Goal: Information Seeking & Learning: Learn about a topic

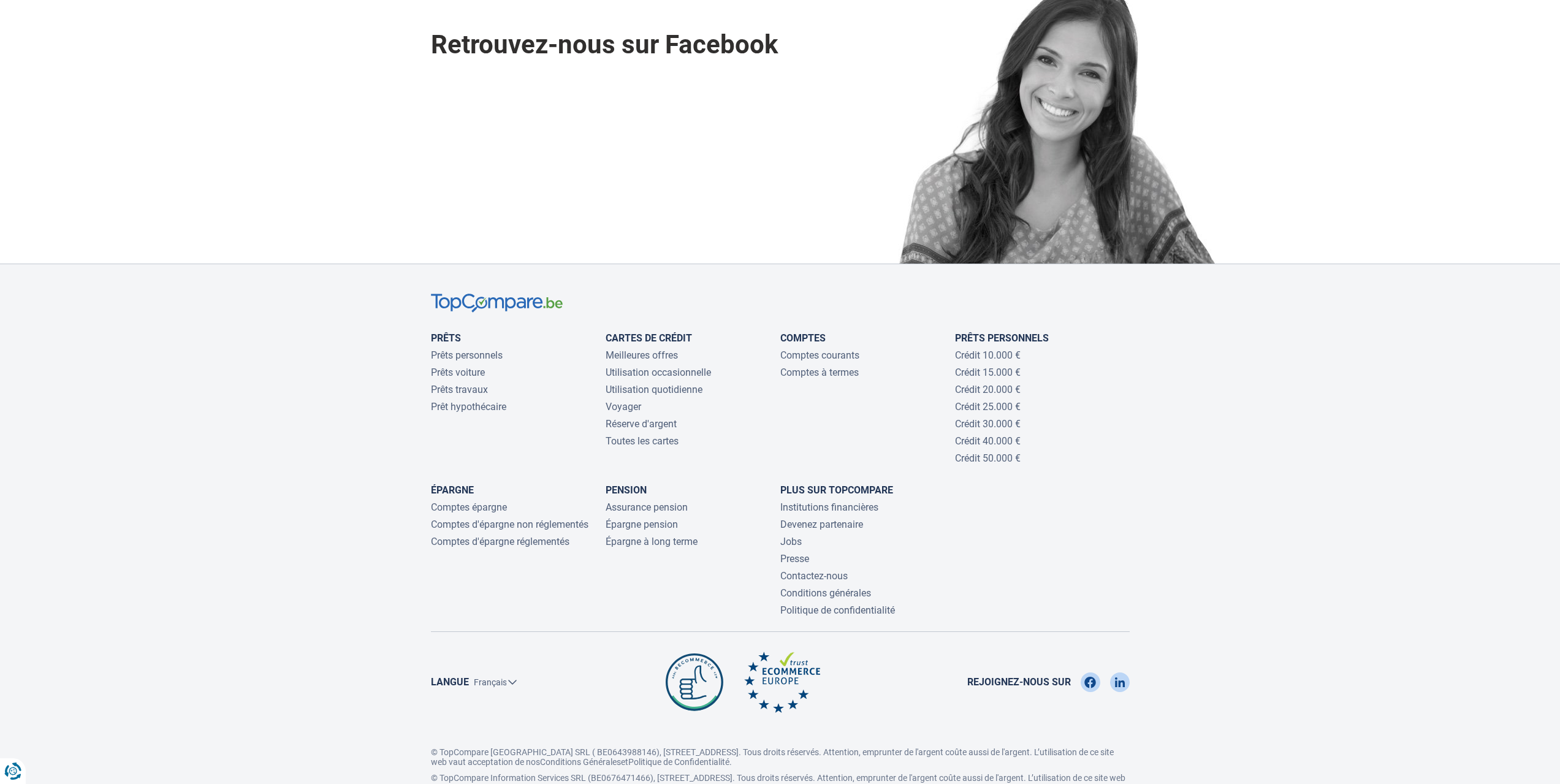
scroll to position [3247, 0]
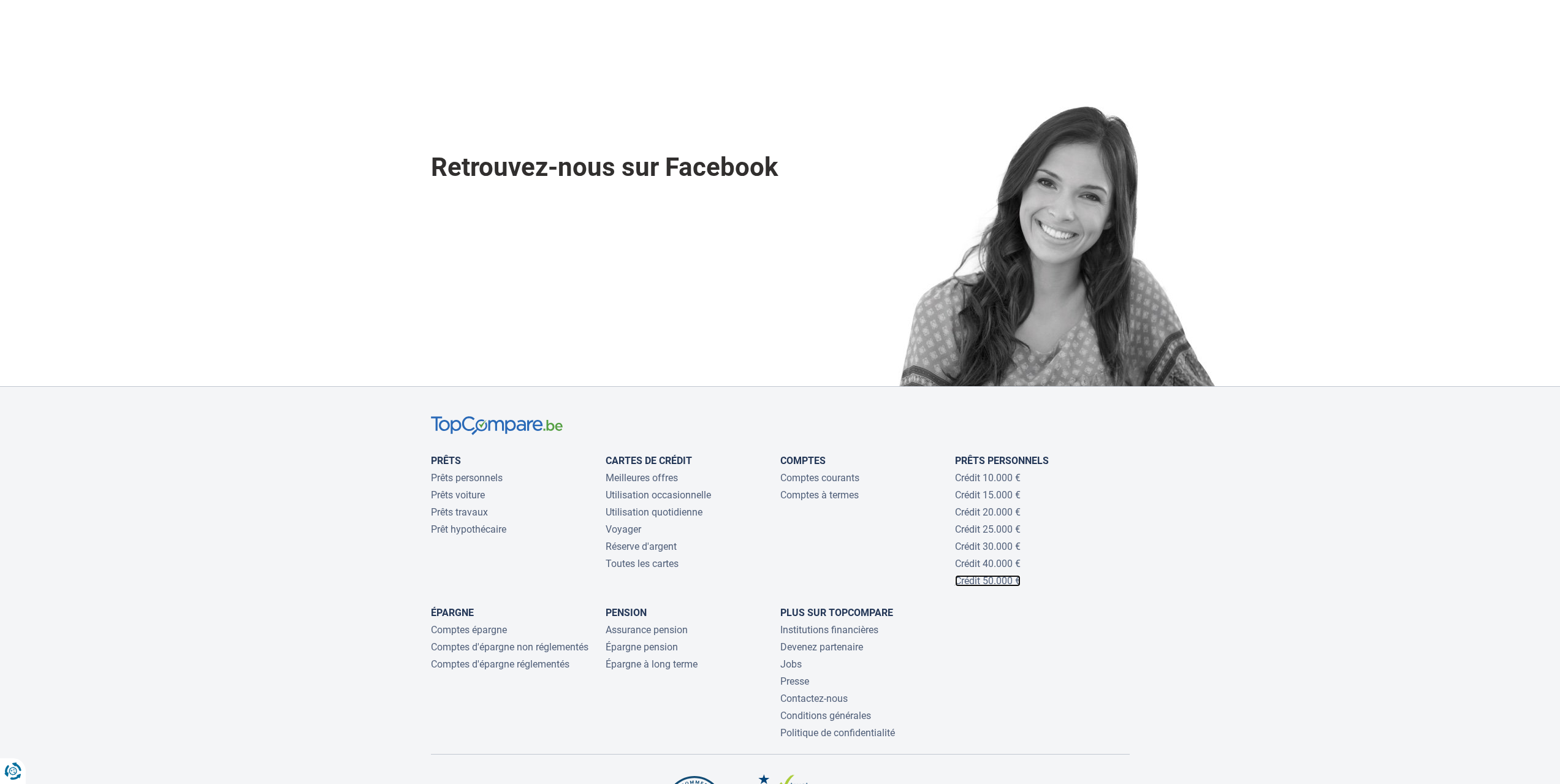
click at [983, 583] on link "Crédit 50.000 €" at bounding box center [987, 581] width 65 height 12
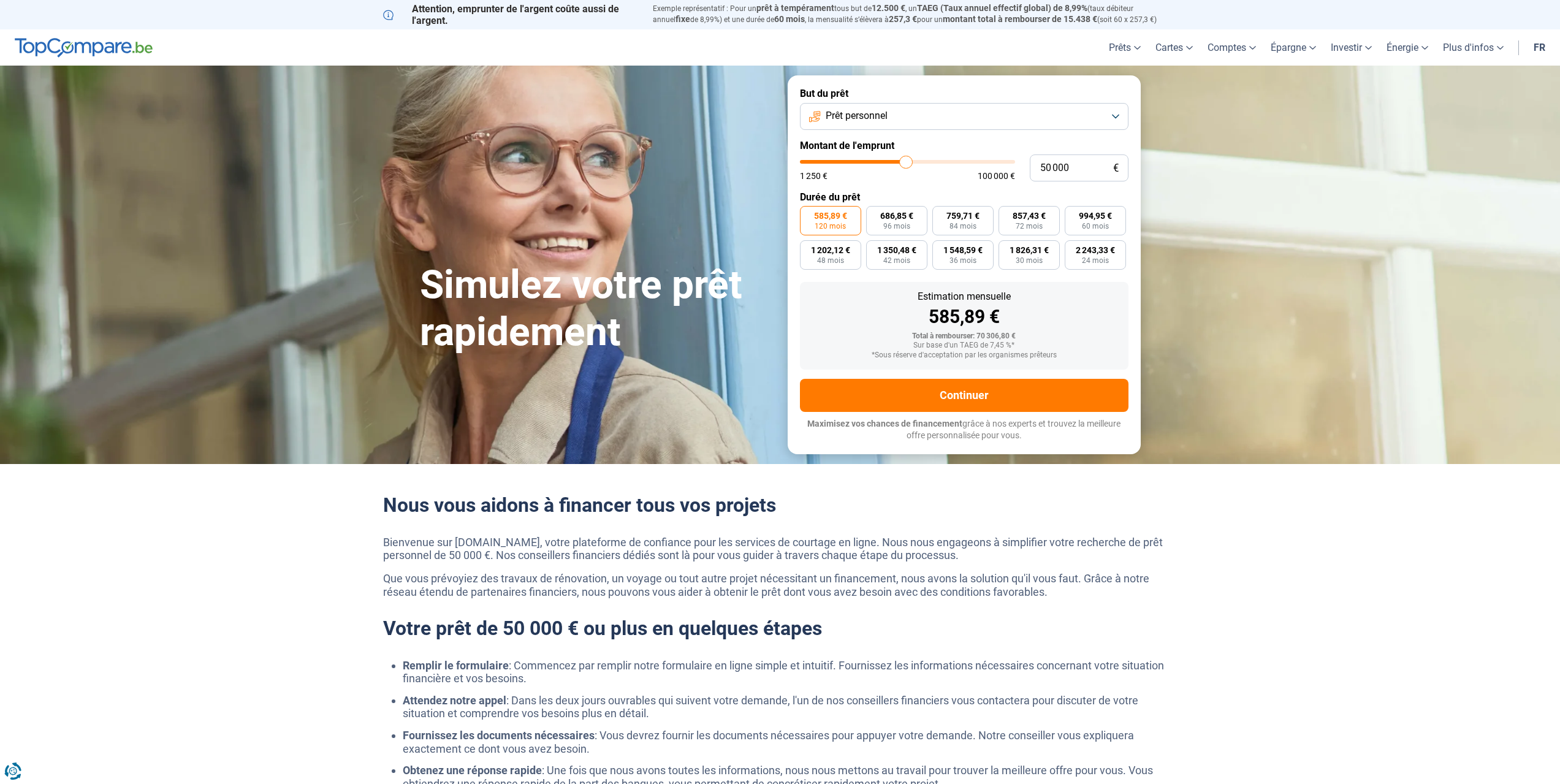
type input "100 000"
type input "100000"
click at [1010, 161] on input "range" at bounding box center [907, 162] width 215 height 4
type input "94 250"
type input "94250"
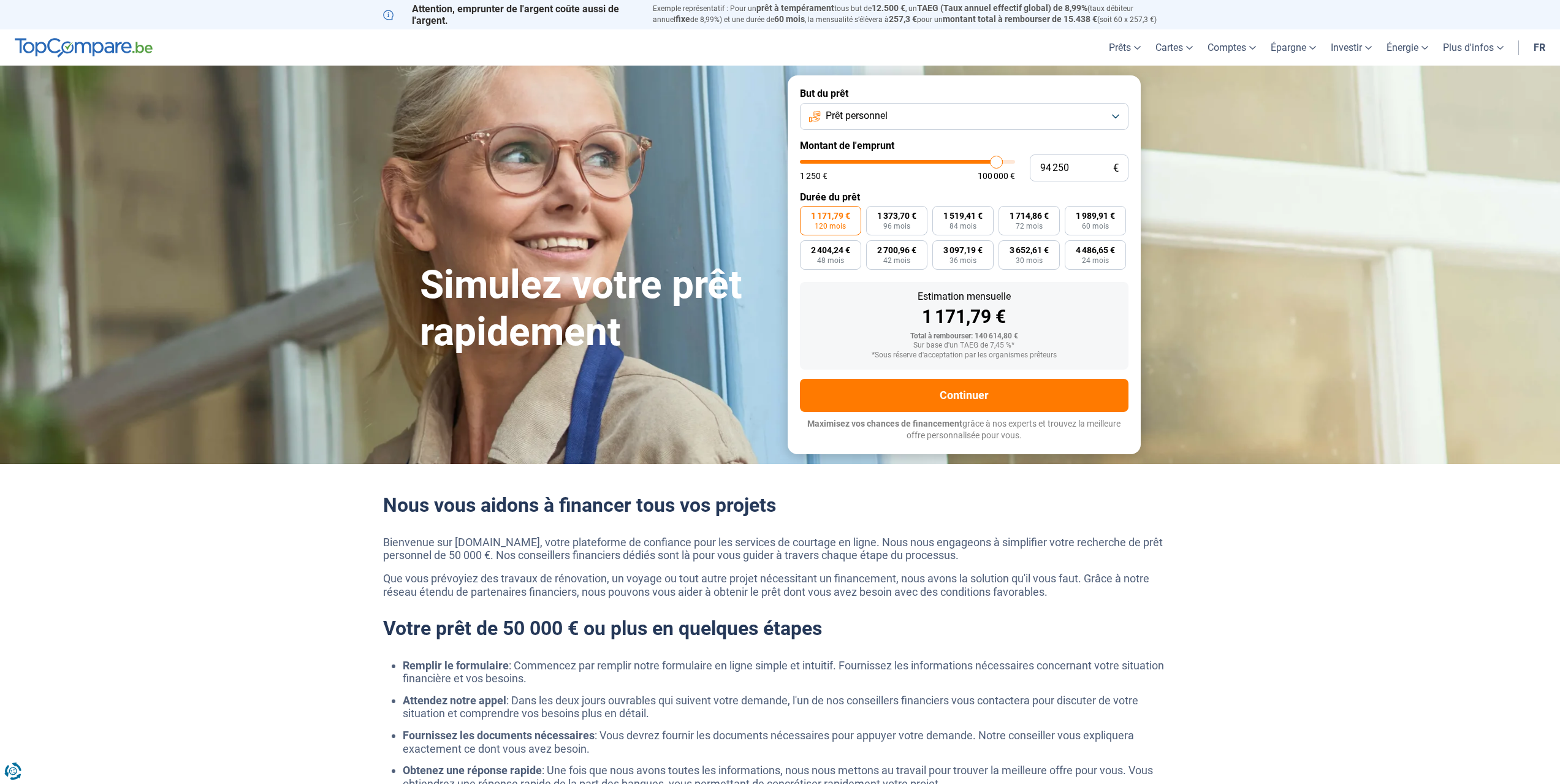
click at [997, 163] on input "range" at bounding box center [907, 162] width 215 height 4
type input "88 250"
type input "88250"
click at [984, 164] on input "range" at bounding box center [907, 162] width 215 height 4
type input "84 500"
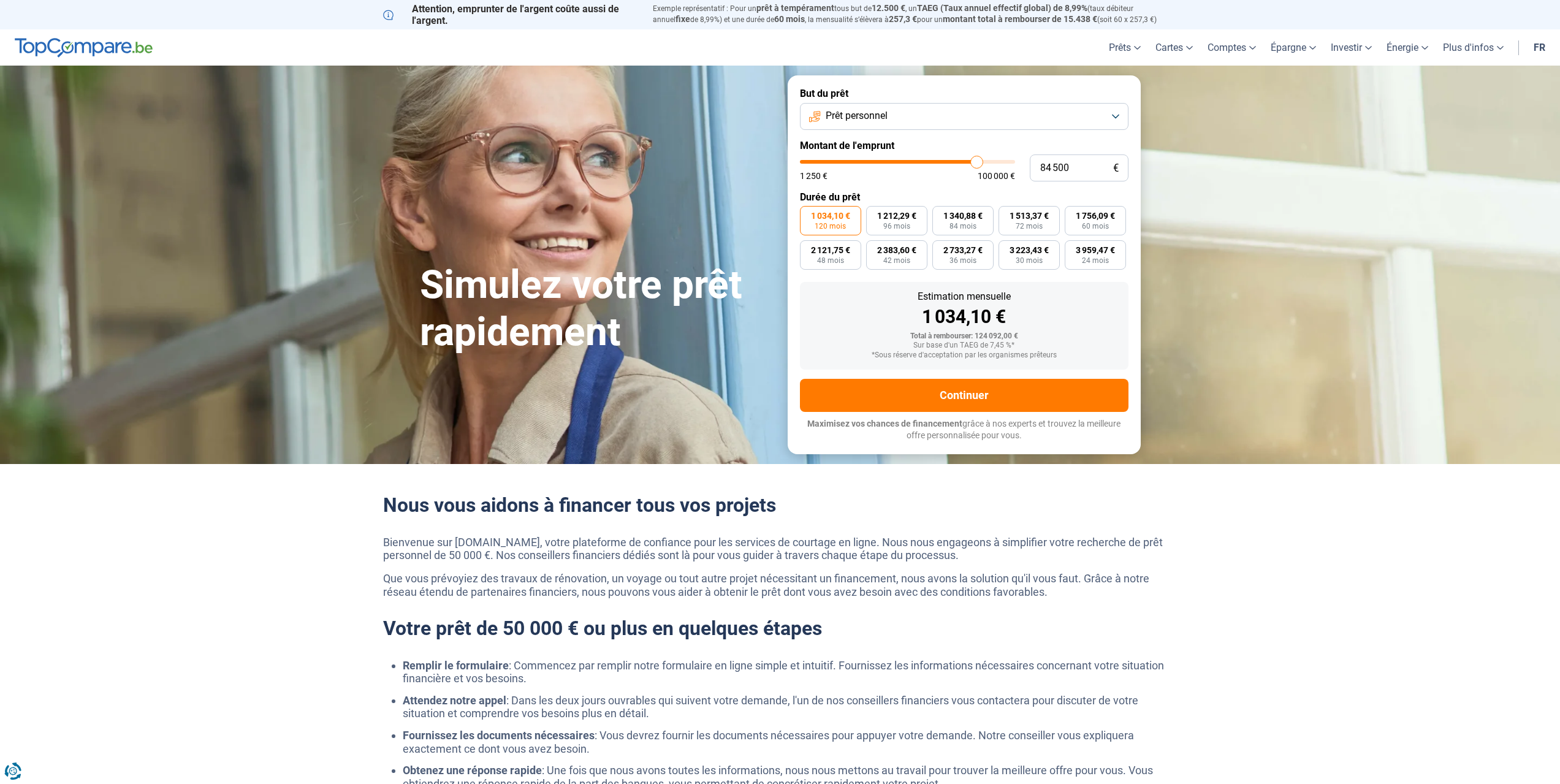
type input "84500"
click at [976, 160] on input "range" at bounding box center [907, 162] width 215 height 4
click at [1056, 166] on input "84 500" at bounding box center [1079, 167] width 98 height 27
type input "8 400"
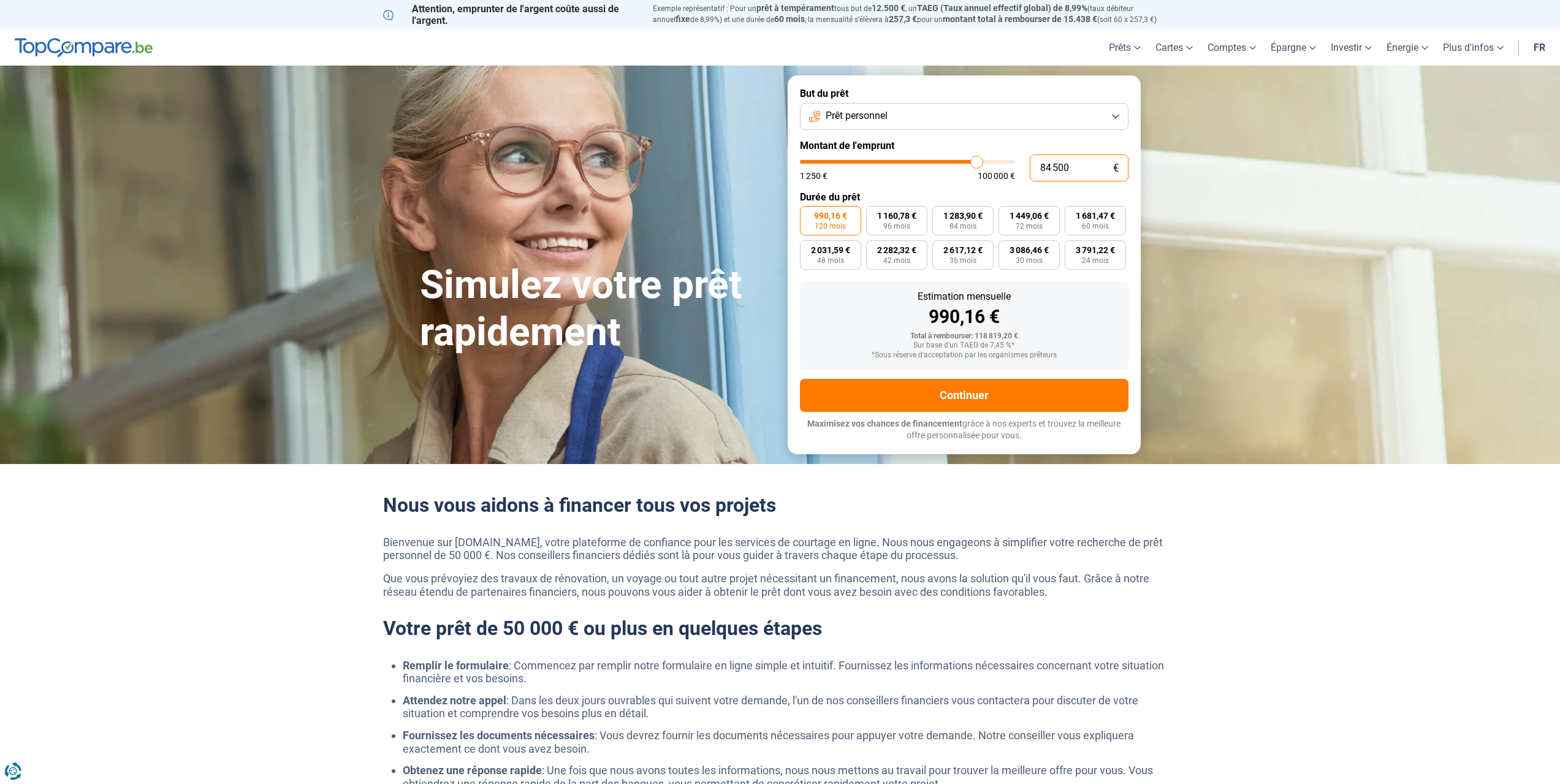
type input "8500"
type input "840"
type input "1250"
type input "84"
type input "1250"
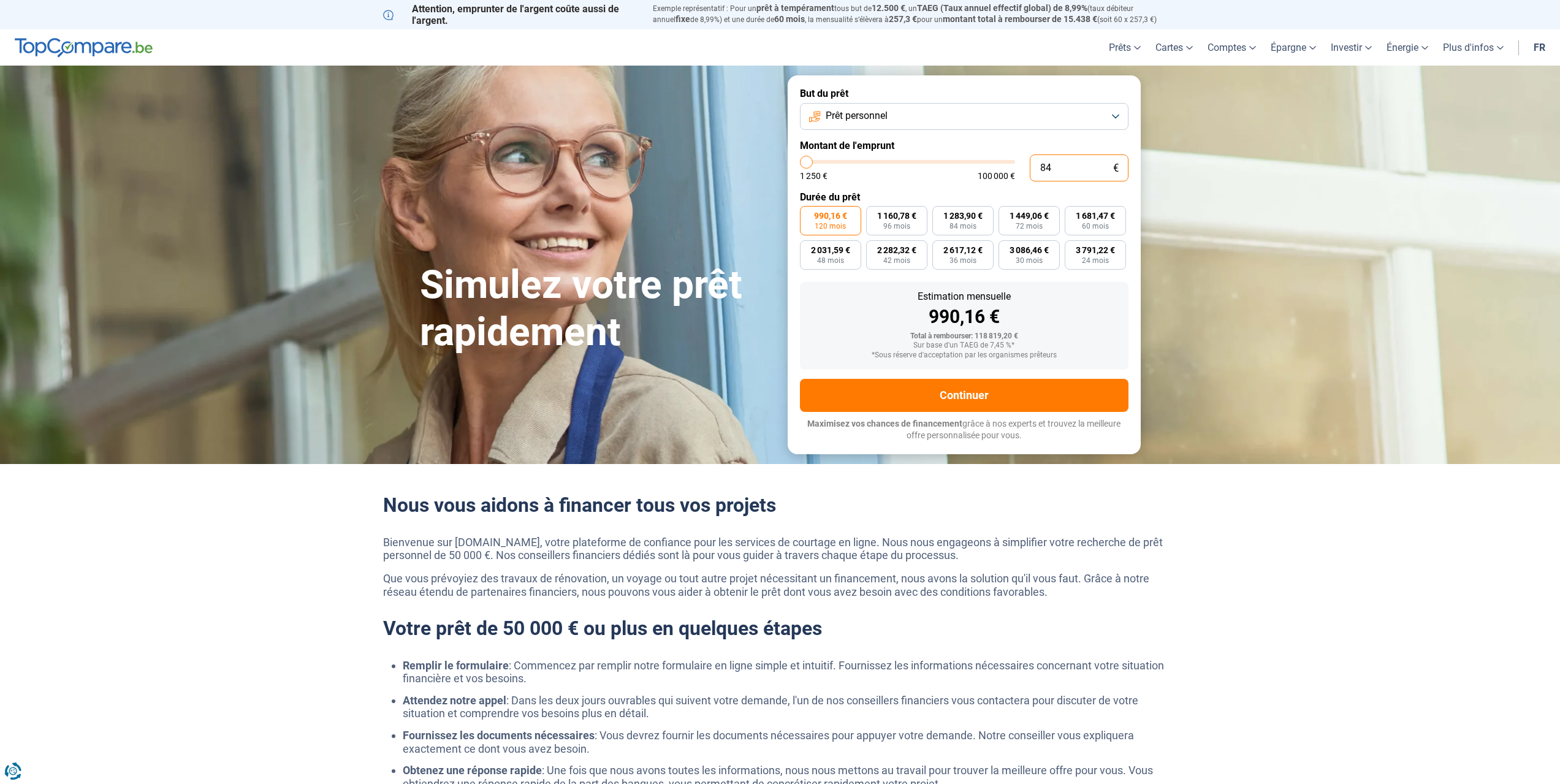
type input "8"
type input "1250"
type input "85"
type input "1250"
type input "850"
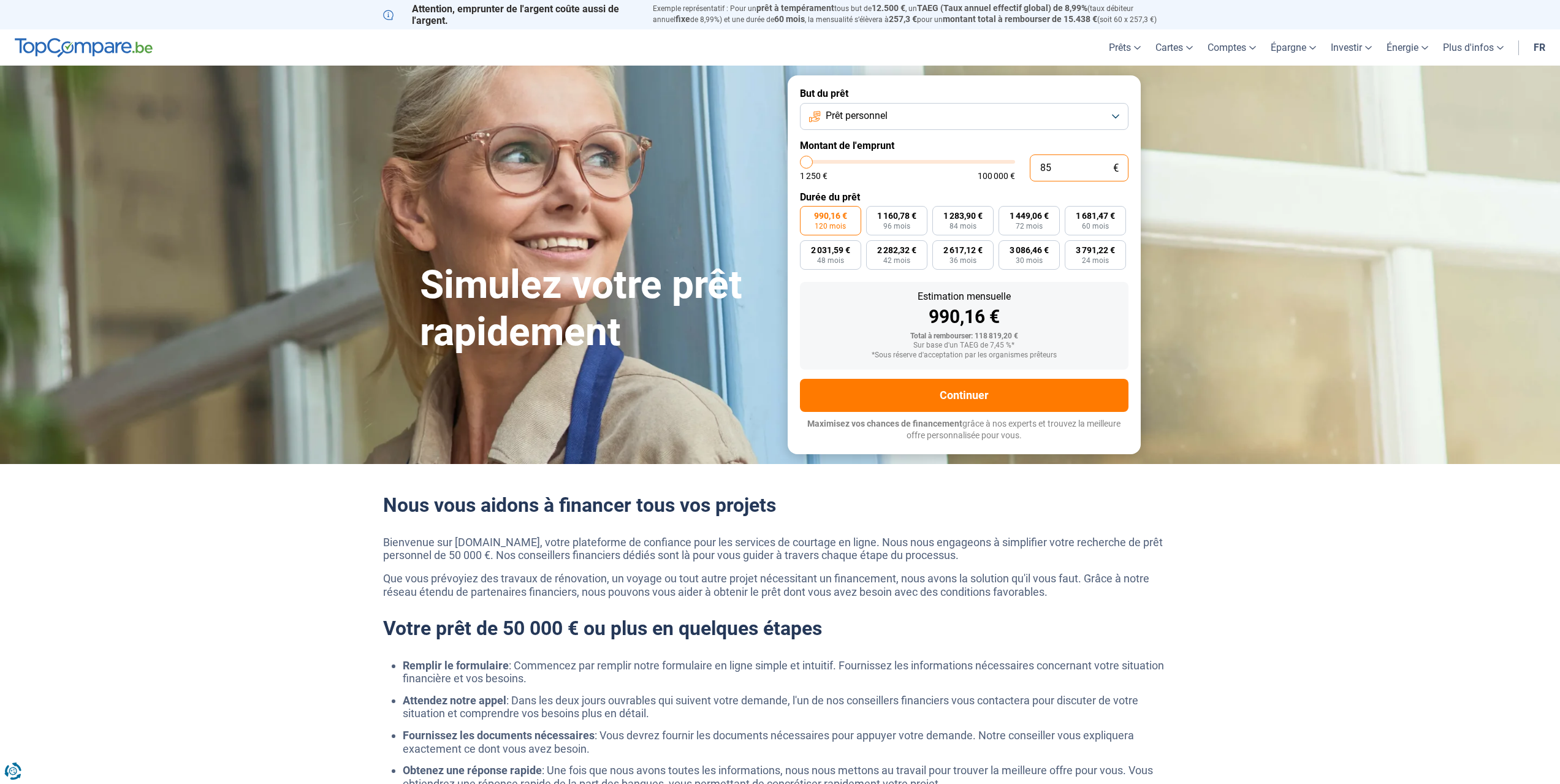
type input "1250"
type input "8 500"
type input "8500"
type input "85 000"
type input "85000"
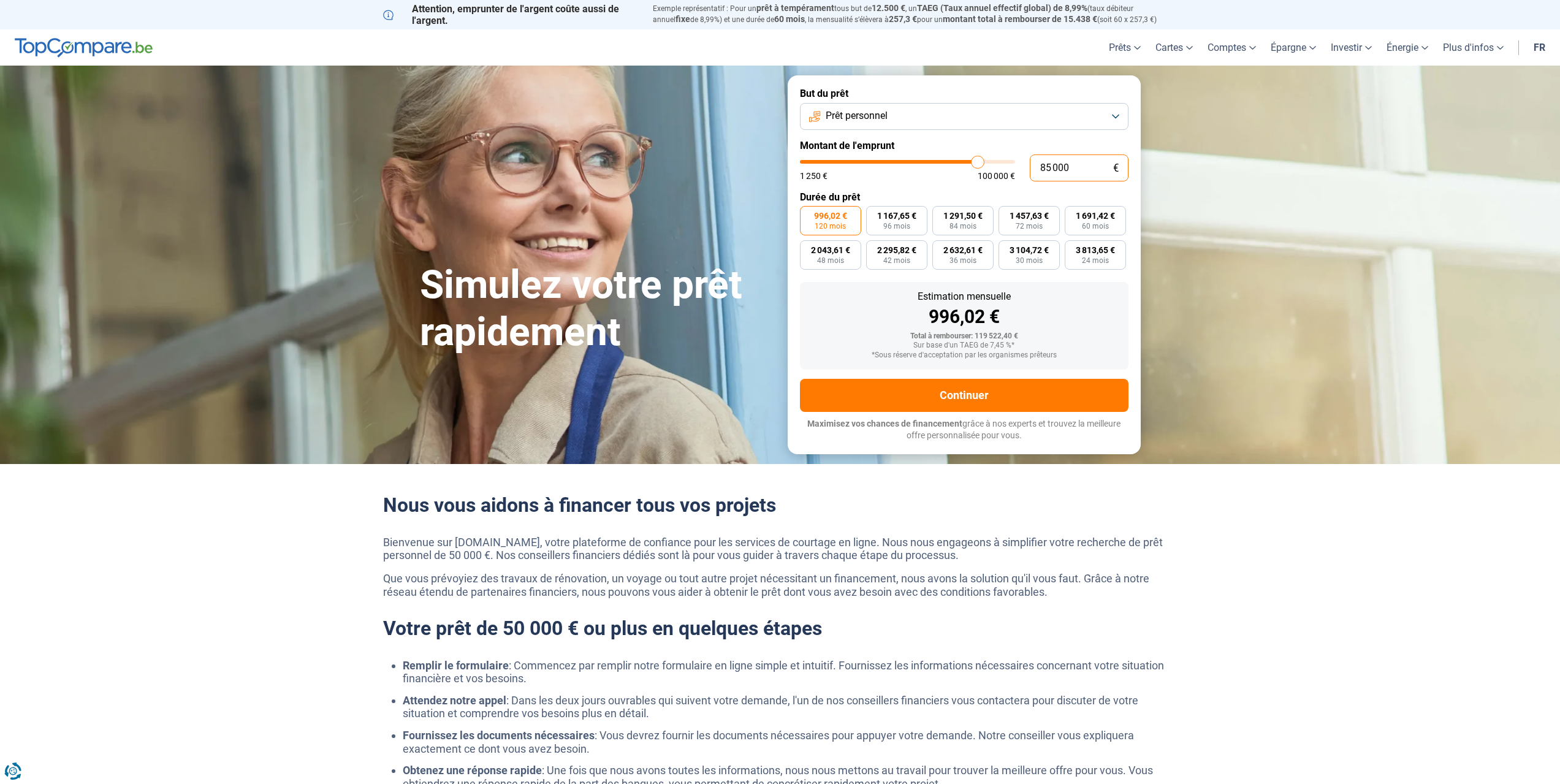
click at [1051, 172] on input "85 000" at bounding box center [1079, 167] width 98 height 27
type input "8 000"
type input "8000"
type input "86 000"
type input "86000"
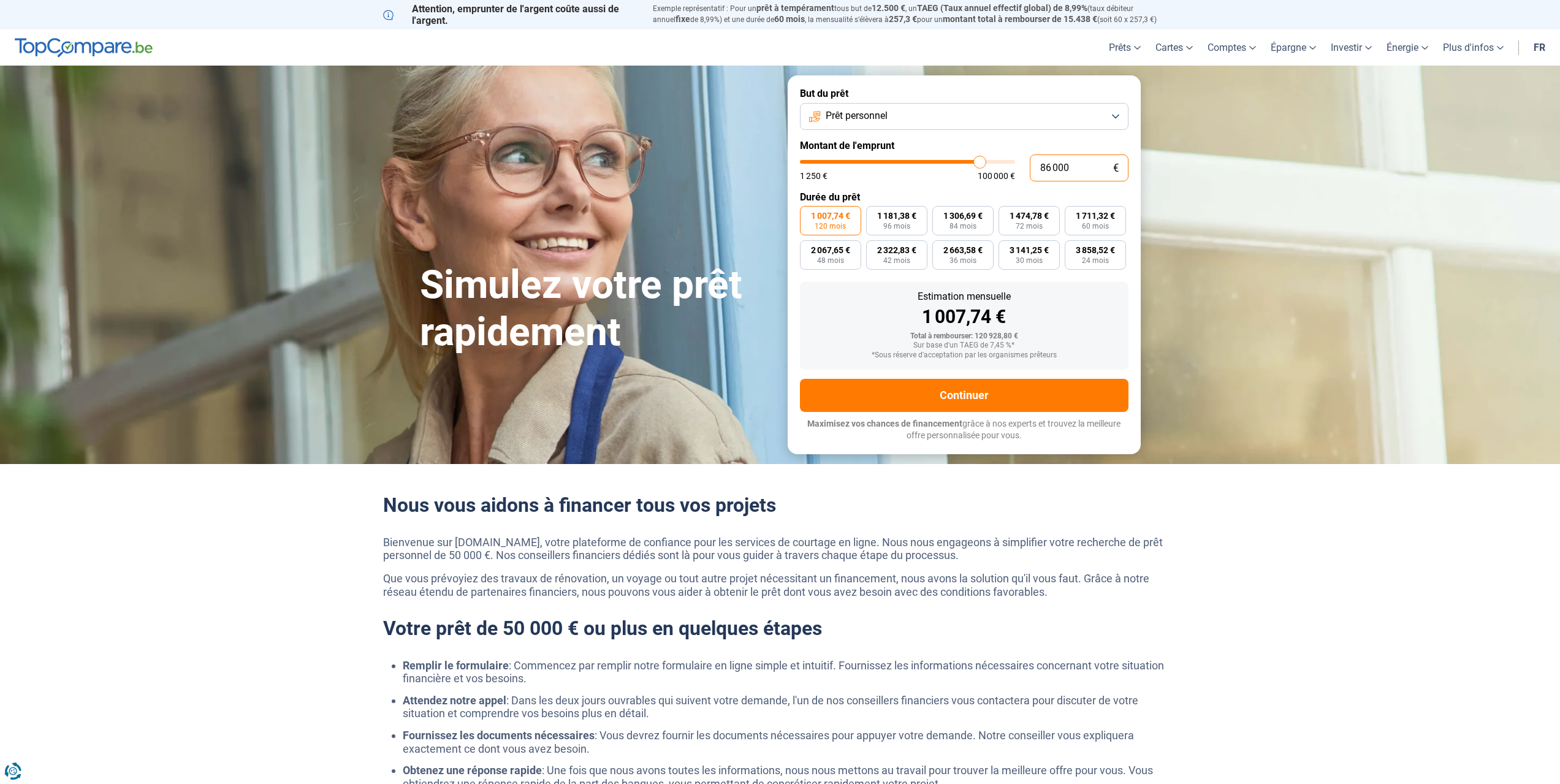
type input "8 000"
type input "8000"
type input "85 000"
type input "85000"
type input "855 000"
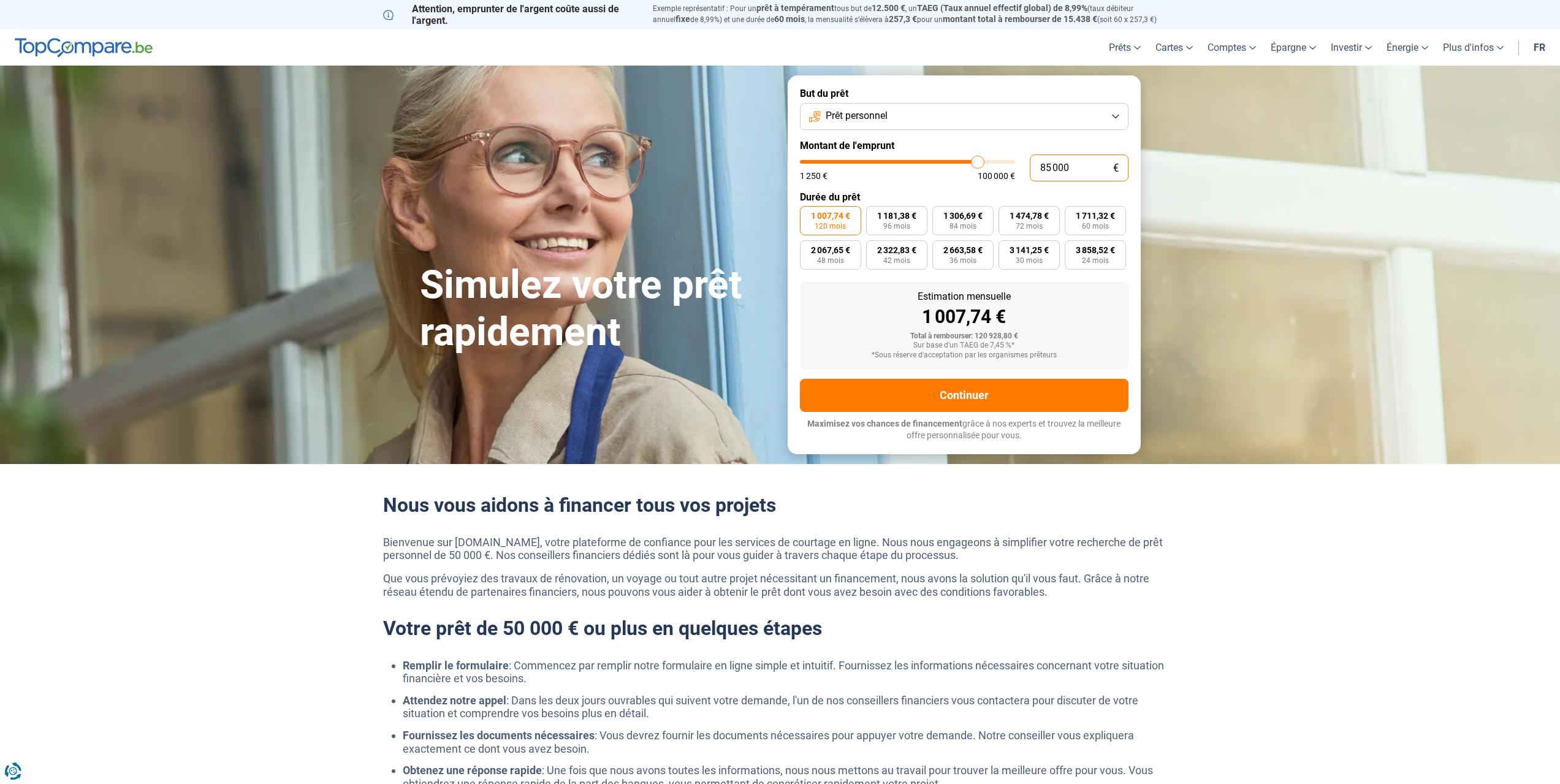
type input "100000"
type input "100 000"
type input "100000"
type input "10 000"
type input "10000"
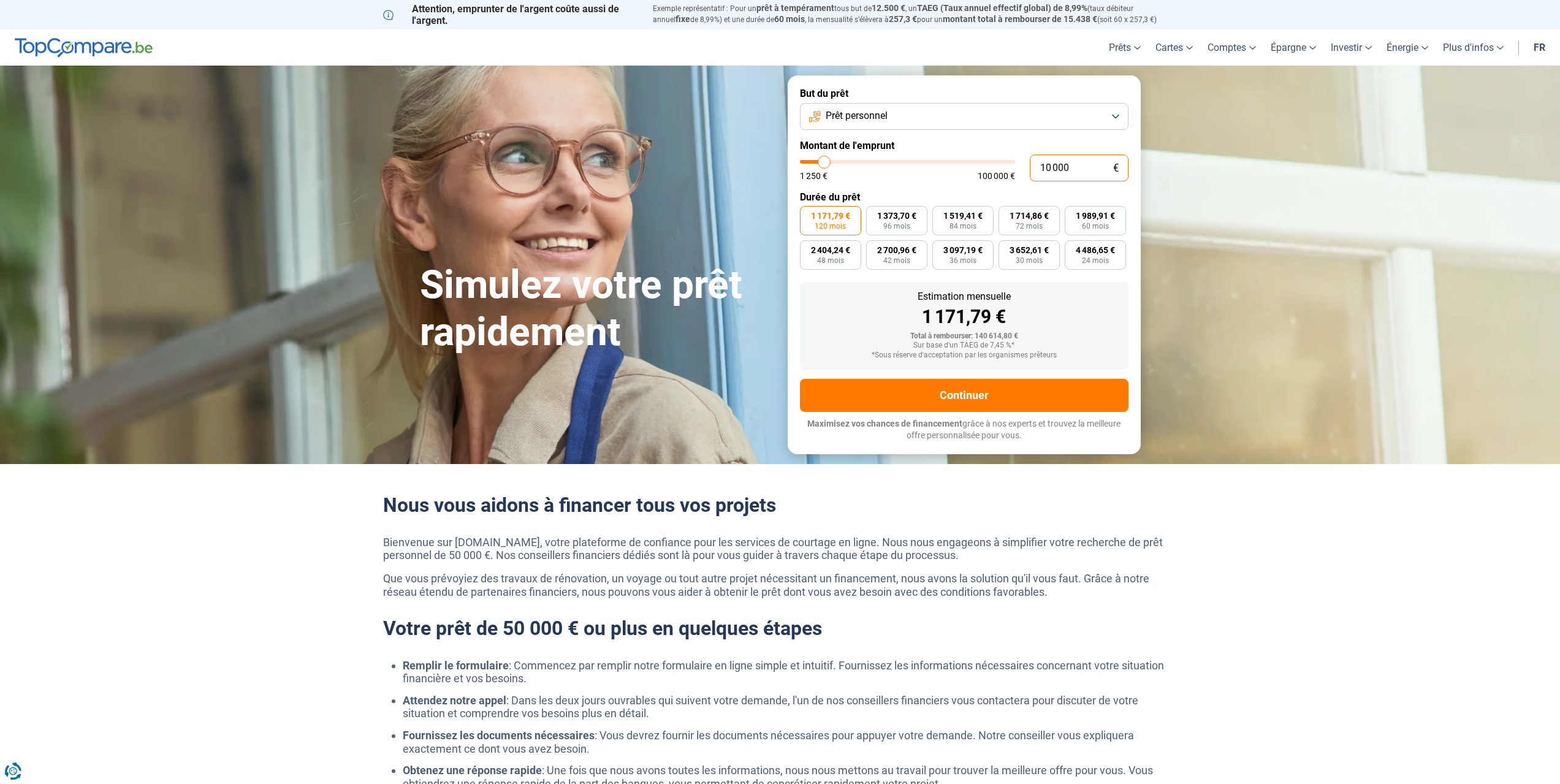
type input "1 000"
type input "1250"
type input "100"
type input "1250"
type input "10"
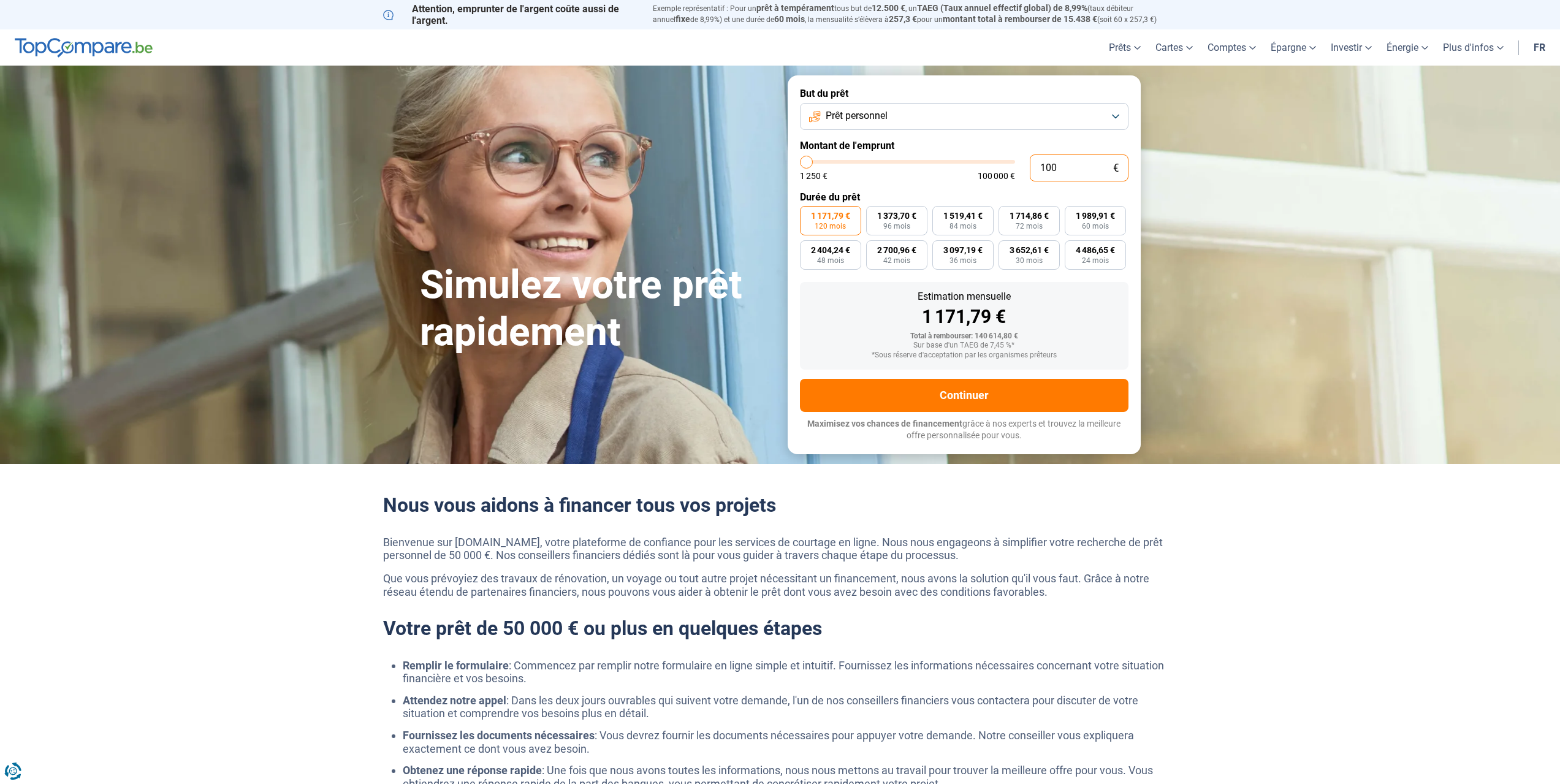
type input "1250"
type input "1"
type input "1250"
type input "0"
type input "1250"
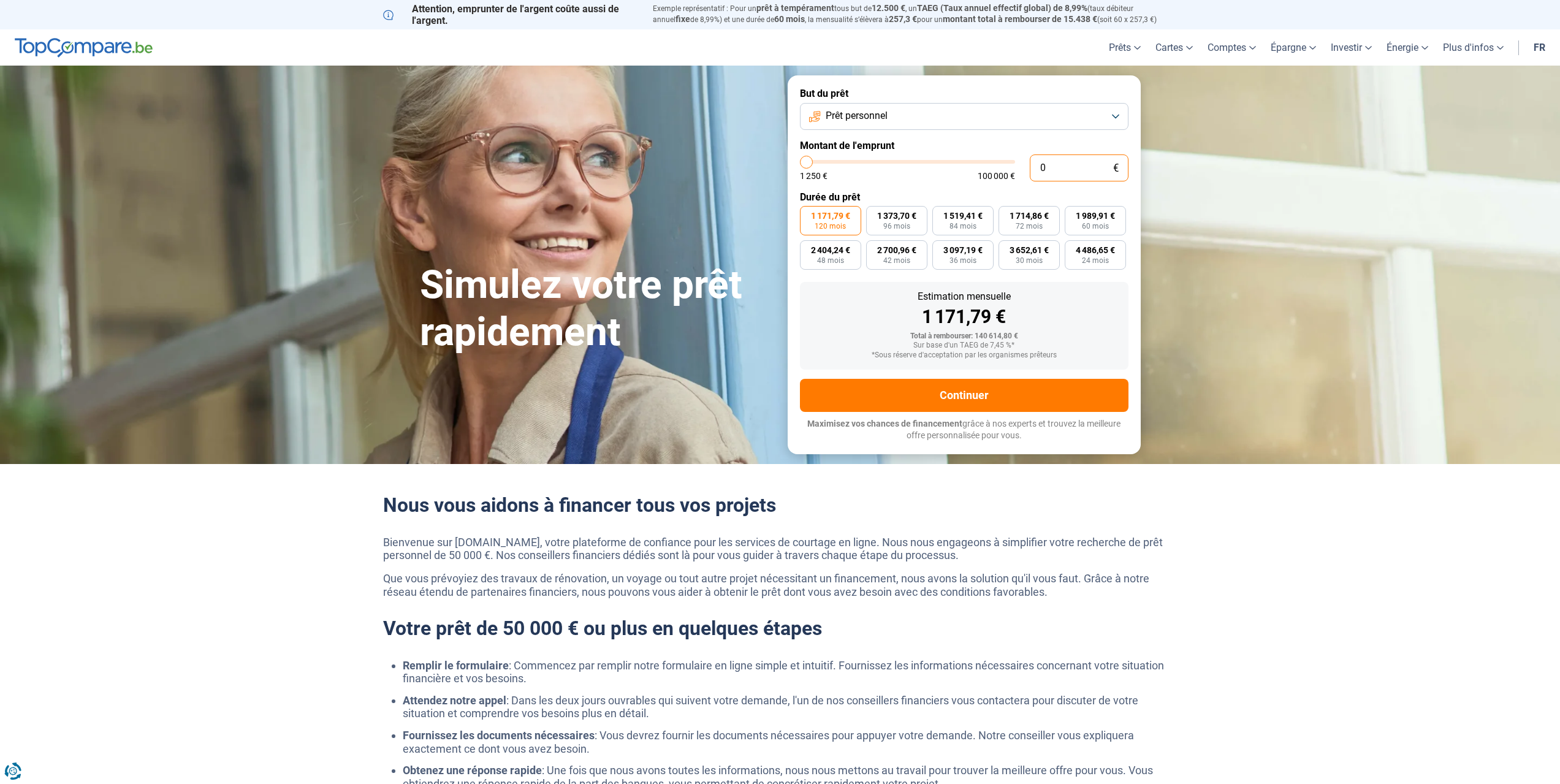
type input "8"
type input "1250"
type input "85"
type input "1250"
type input "855"
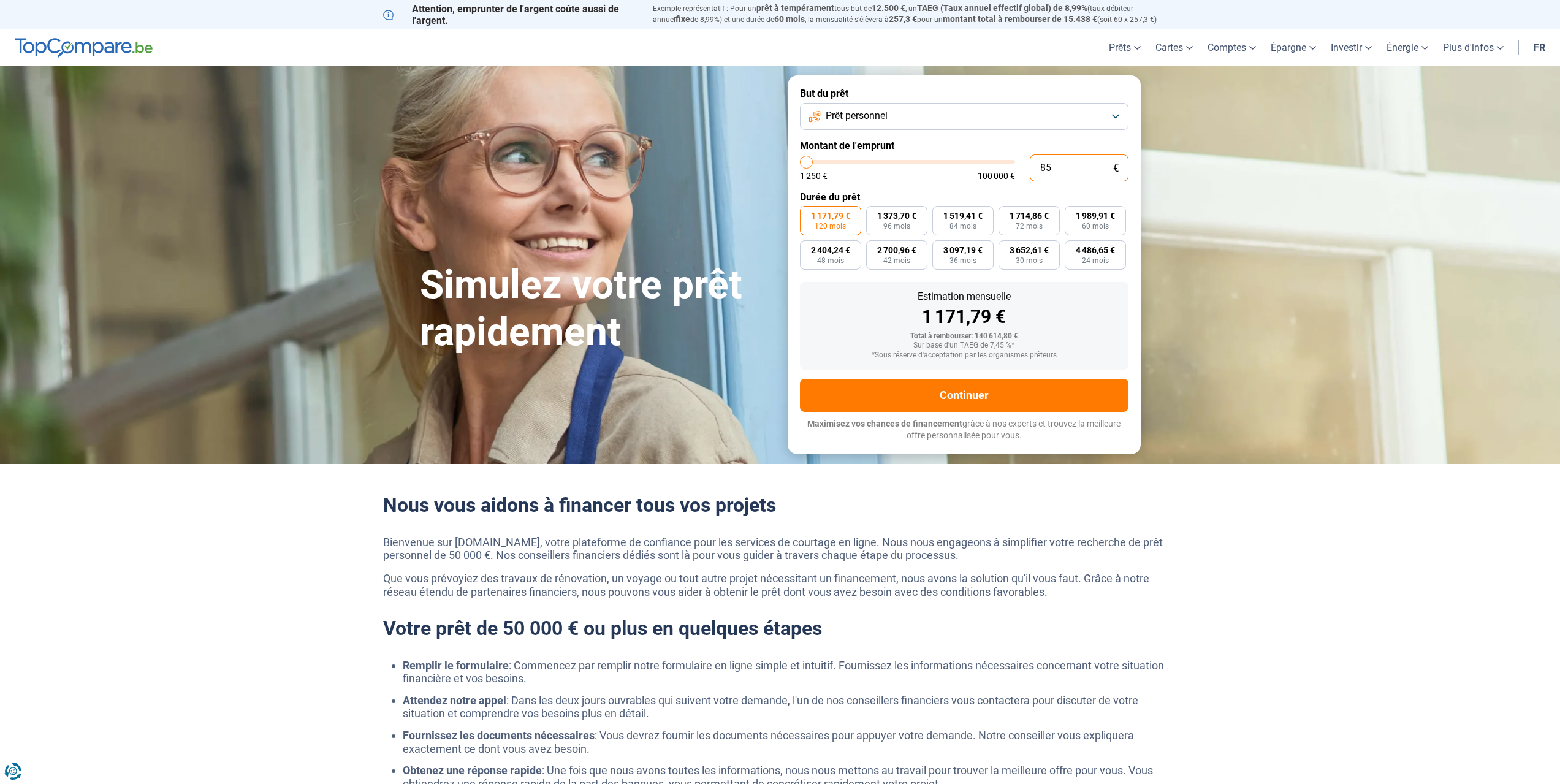
type input "1250"
type input "8 550"
type input "8500"
type input "85 500"
type input "85500"
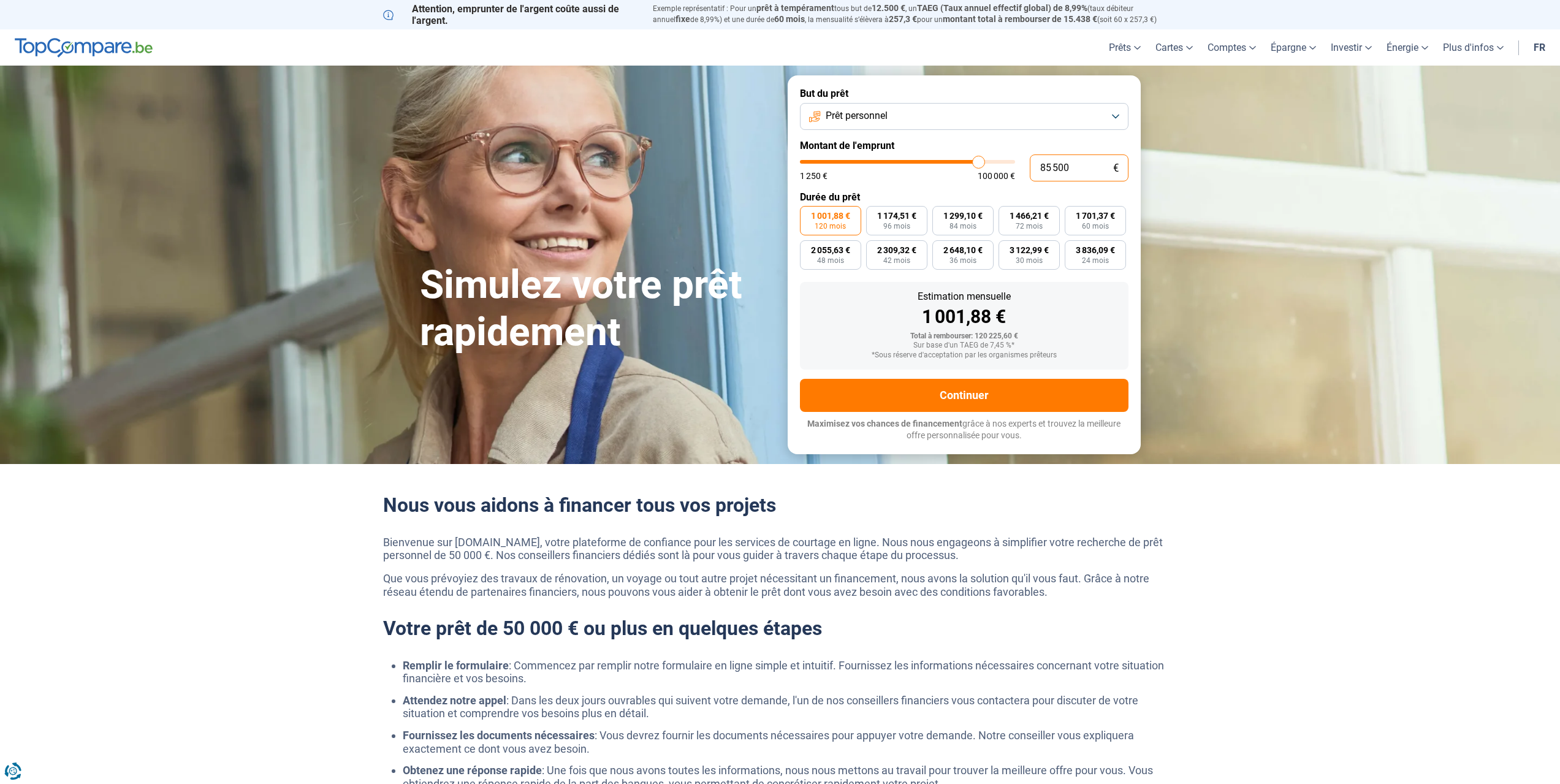
type input "8 500"
type input "8500"
type input "85 002"
type input "85000"
type input "850 020"
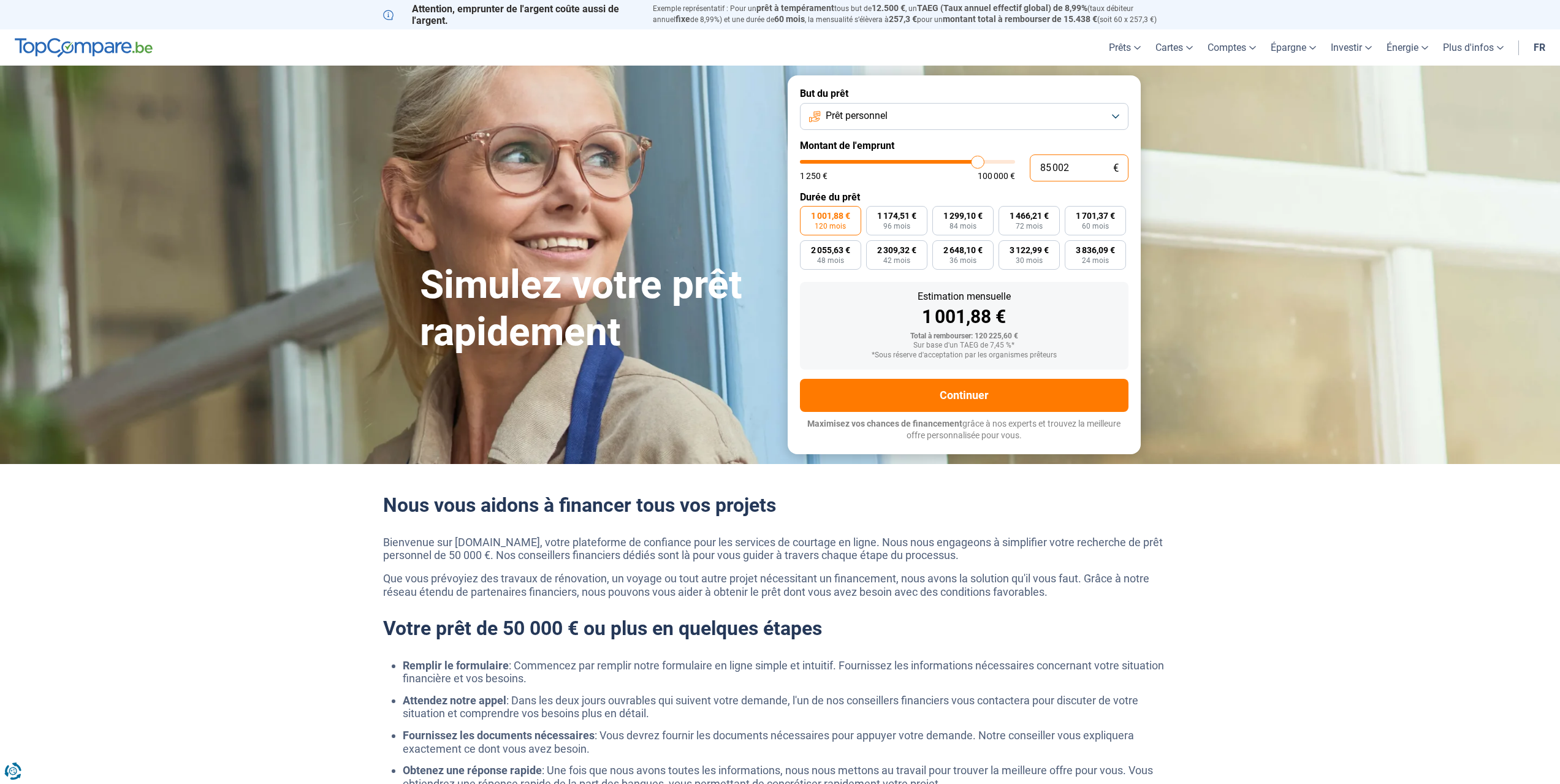
type input "100000"
type input "100 000"
type input "100000"
type input "10 000"
type input "10000"
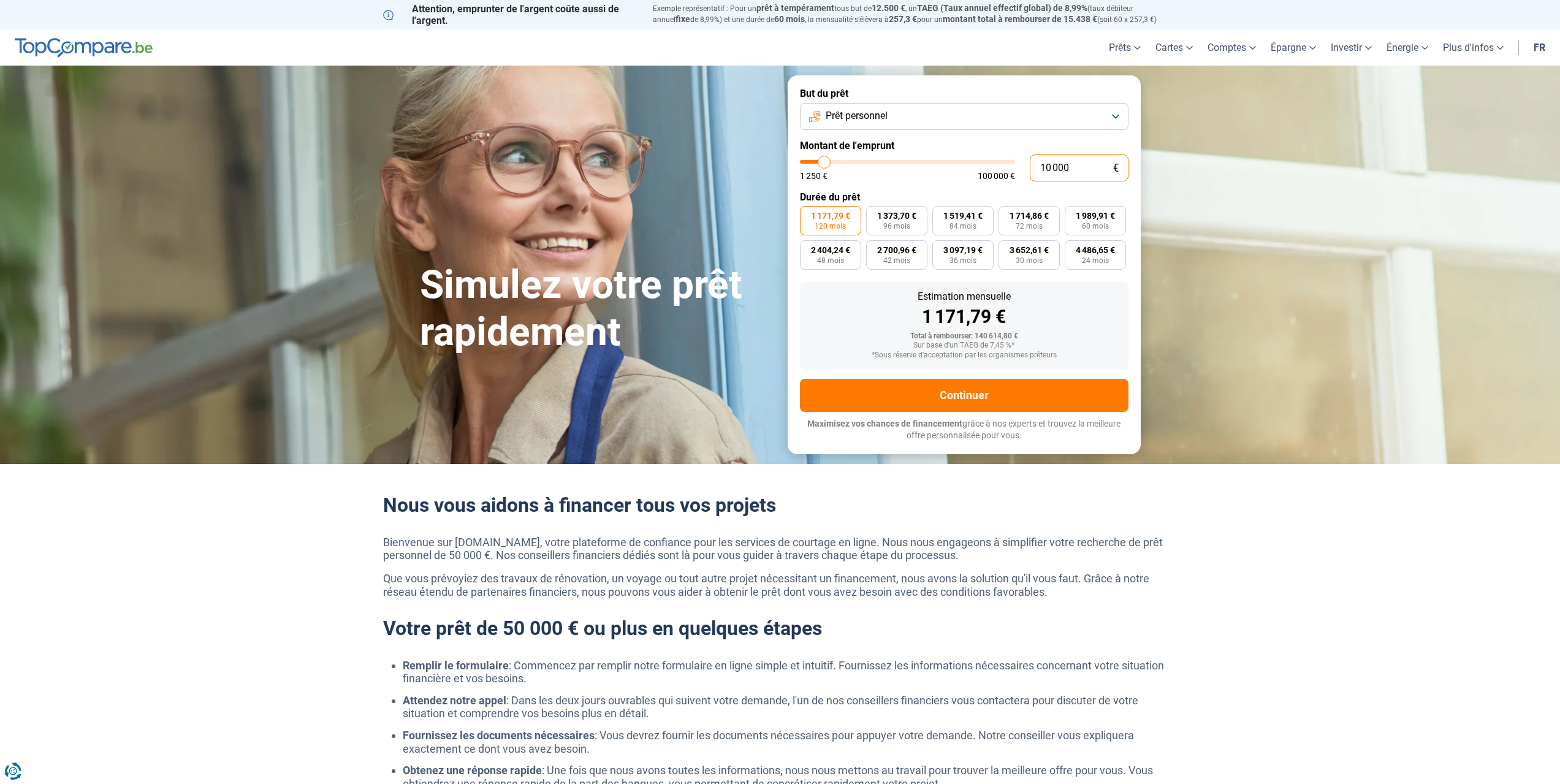
type input "1 000"
type input "1250"
type input "100"
type input "1250"
type input "10"
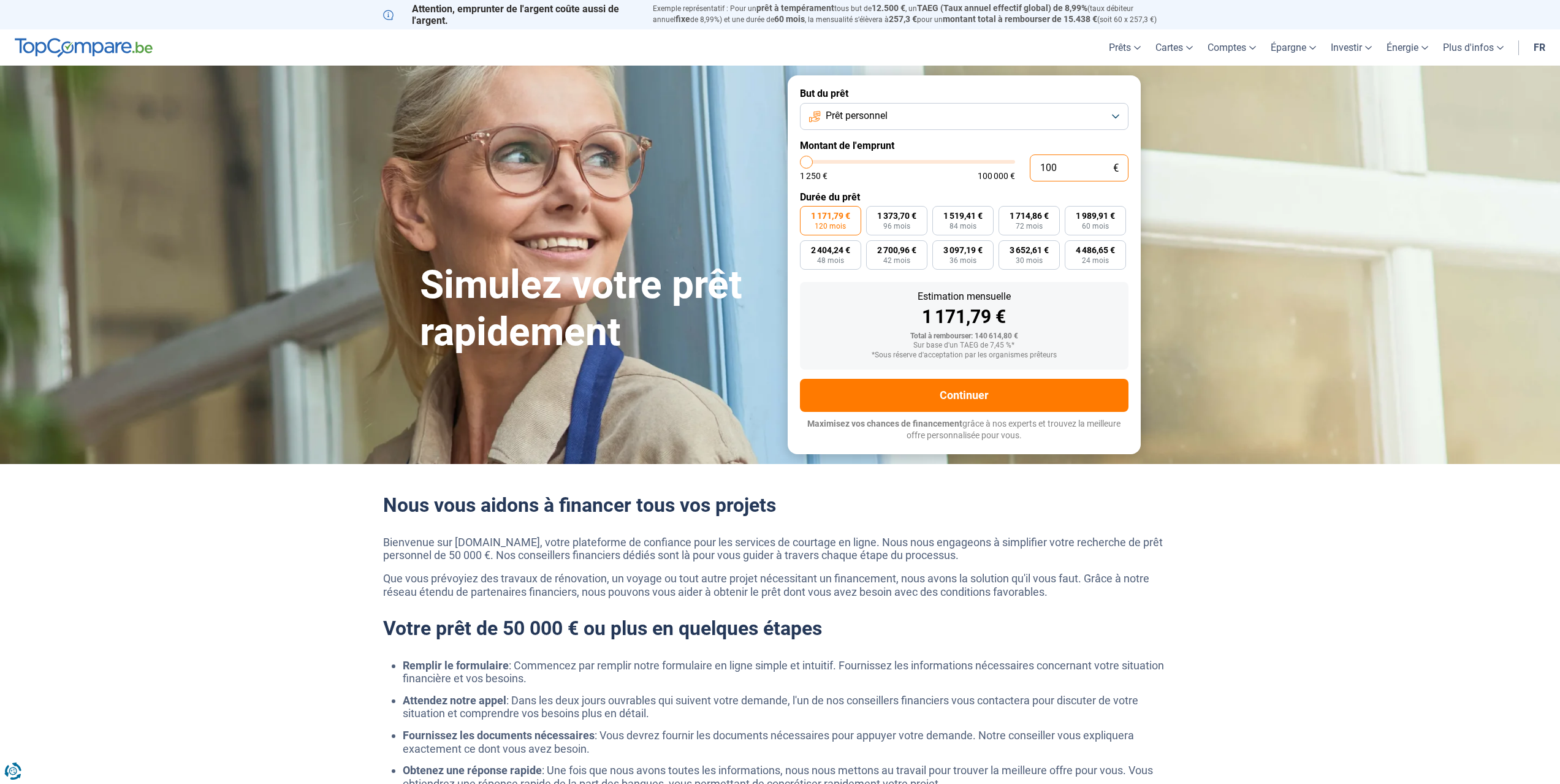
type input "1250"
type input "1"
type input "1250"
type input "0"
type input "1250"
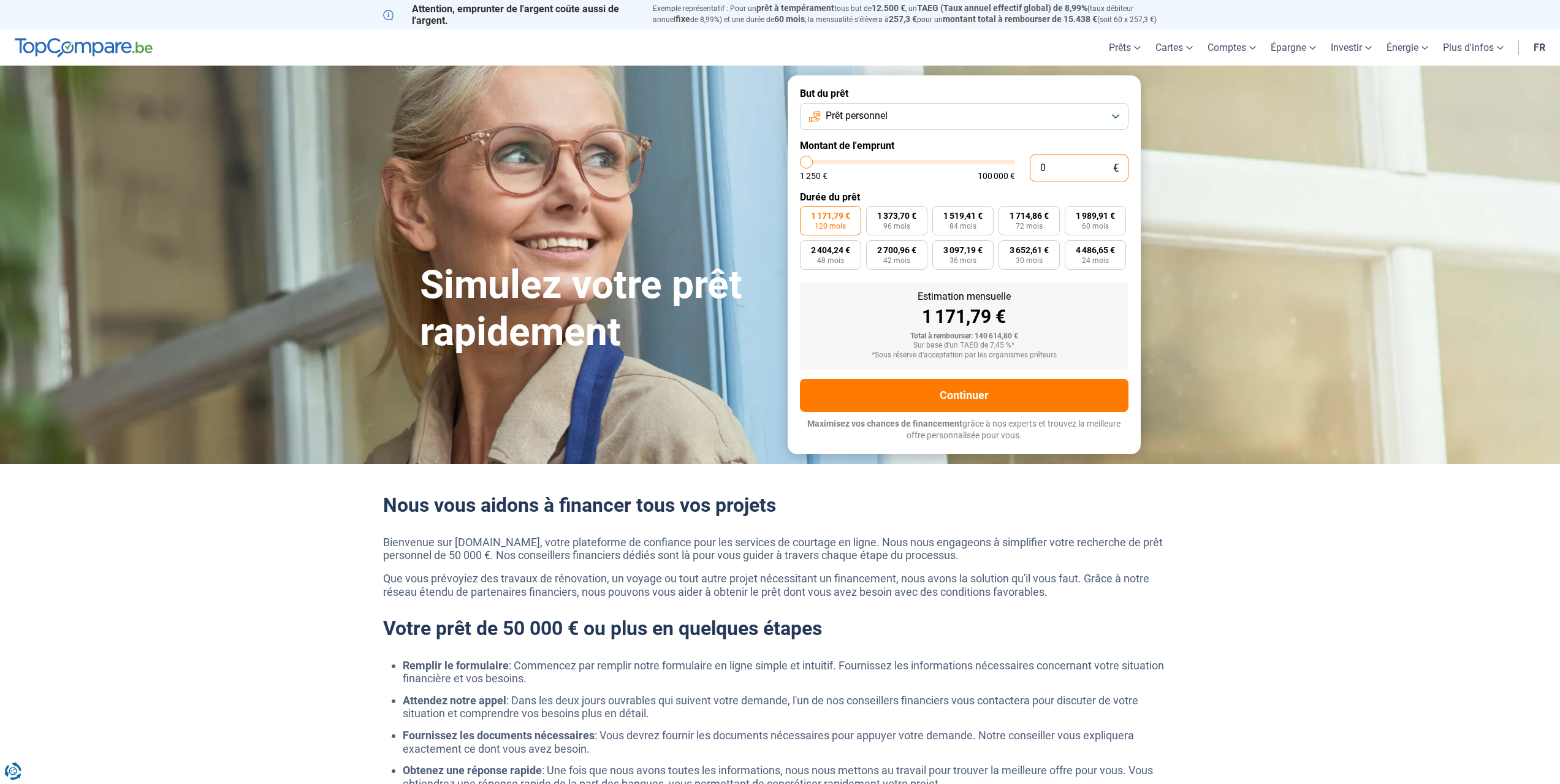
type input "8"
type input "1250"
type input "85"
type input "1250"
type input "852"
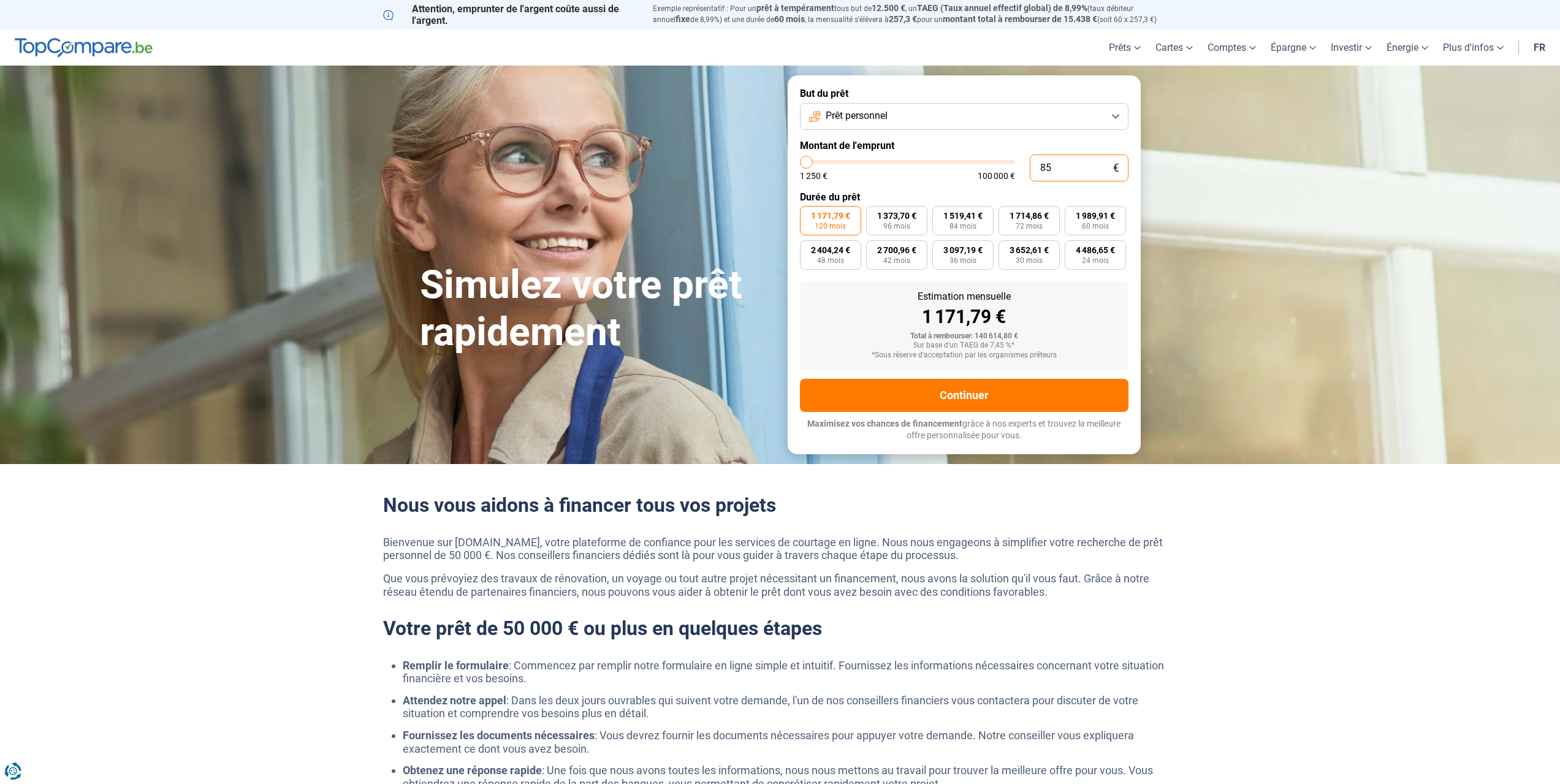
type input "1250"
type input "8 525"
type input "8500"
type input "85 250"
type input "85250"
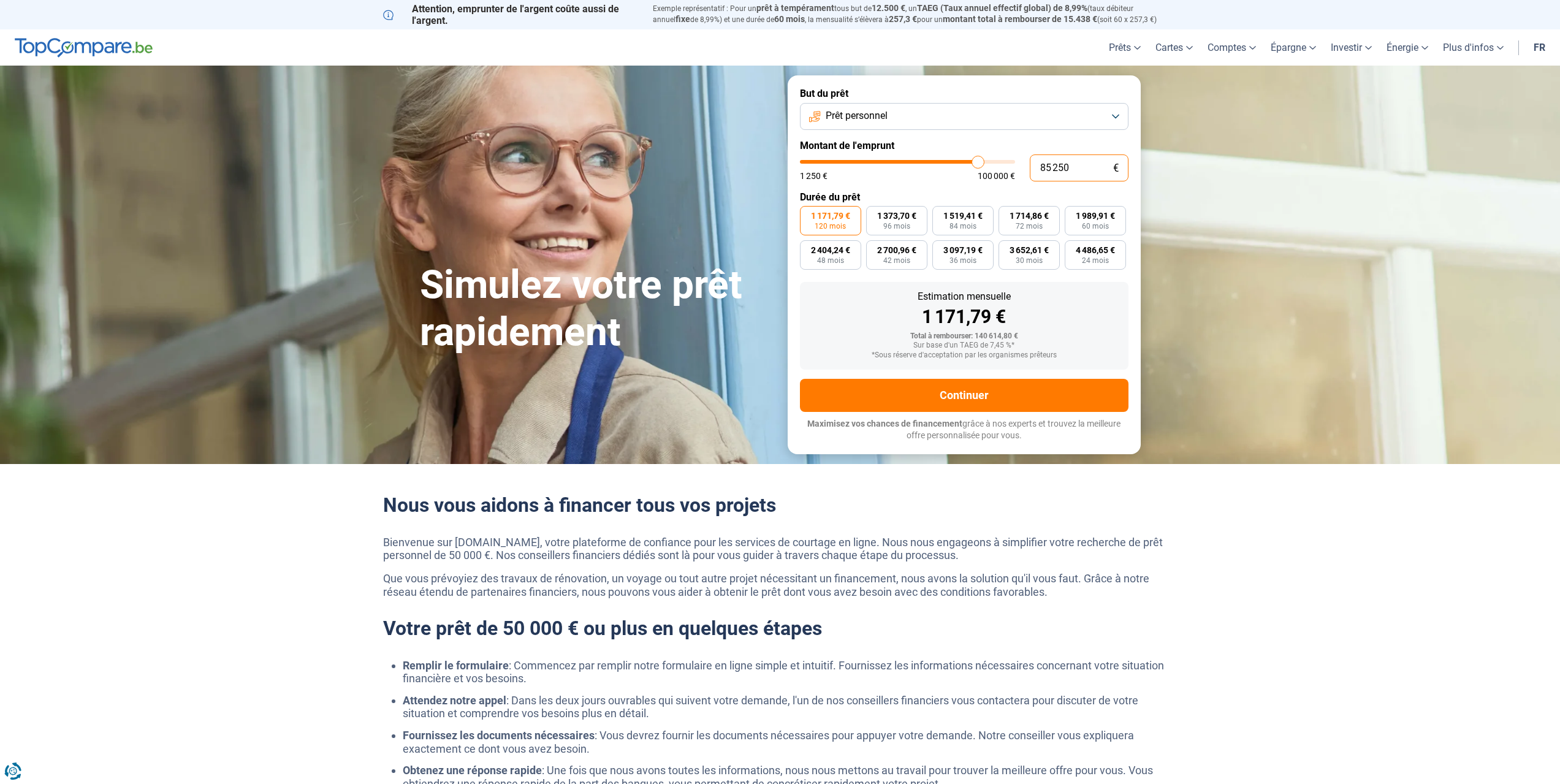
type input "852 500"
type input "100000"
type input "85 250"
type input "85250"
